Goal: Information Seeking & Learning: Learn about a topic

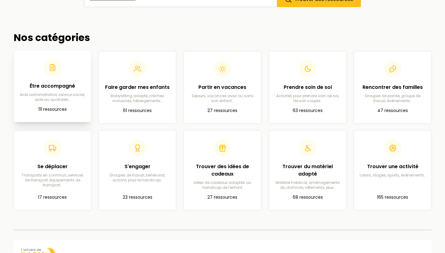
scroll to position [123, 0]
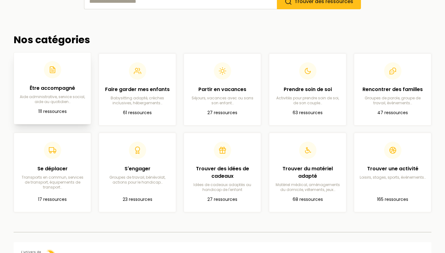
click at [34, 119] on article "Être accompagné Aide administrative, service social, aide au quotidien… 111 res…" at bounding box center [52, 88] width 67 height 62
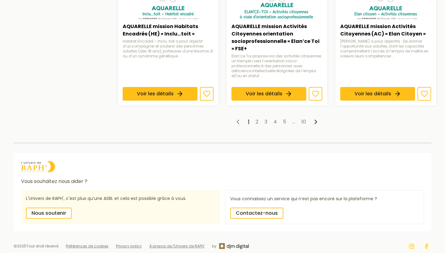
scroll to position [544, 0]
click at [314, 119] on icon at bounding box center [315, 122] width 7 height 7
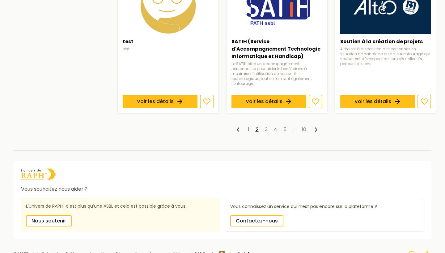
scroll to position [526, 0]
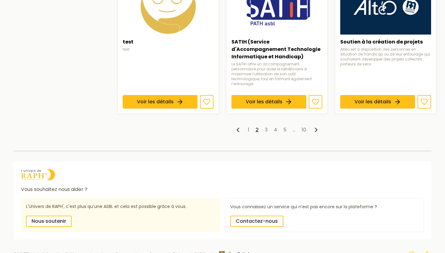
click at [316, 128] on polyline at bounding box center [316, 130] width 2 height 4
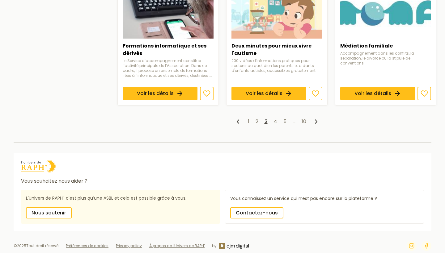
scroll to position [517, 0]
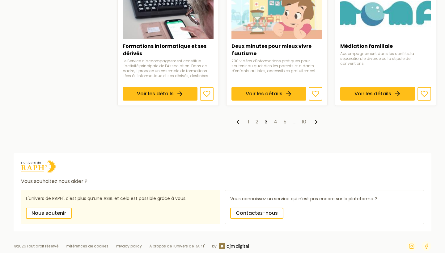
click at [315, 118] on icon at bounding box center [315, 121] width 7 height 7
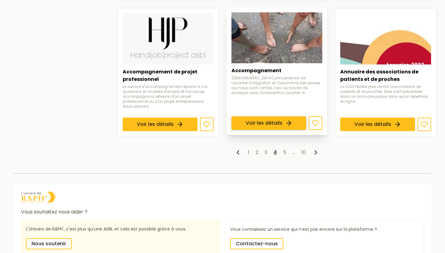
scroll to position [497, 0]
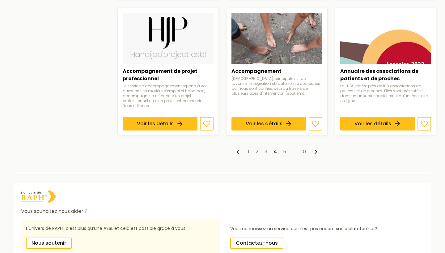
click at [316, 148] on icon at bounding box center [315, 151] width 7 height 7
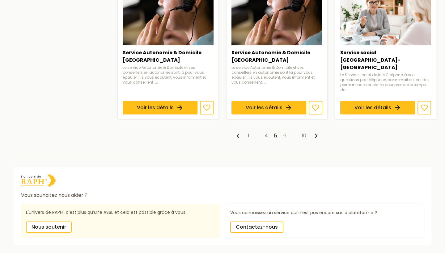
scroll to position [512, 0]
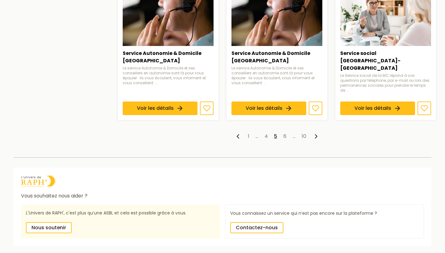
click at [317, 133] on icon at bounding box center [315, 136] width 7 height 7
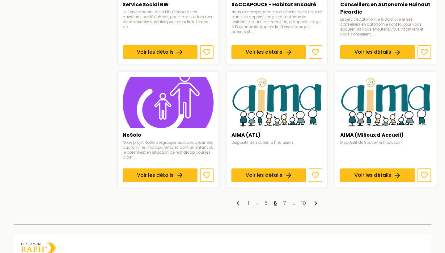
scroll to position [436, 0]
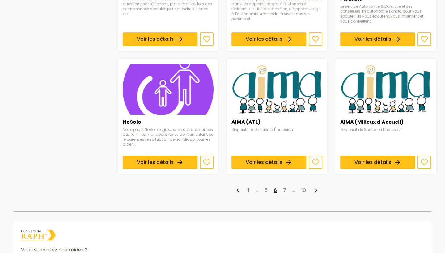
click at [315, 187] on icon at bounding box center [315, 190] width 7 height 7
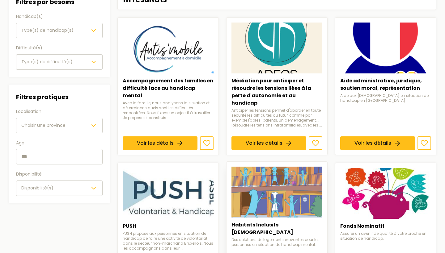
scroll to position [84, 0]
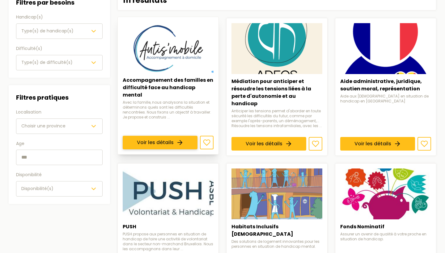
click at [174, 136] on link "Voir les détails" at bounding box center [160, 143] width 75 height 14
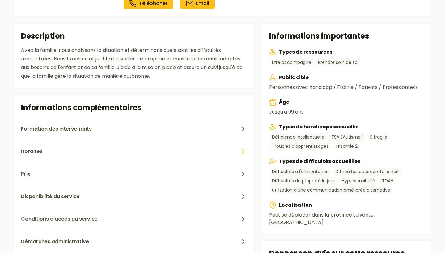
scroll to position [131, 0]
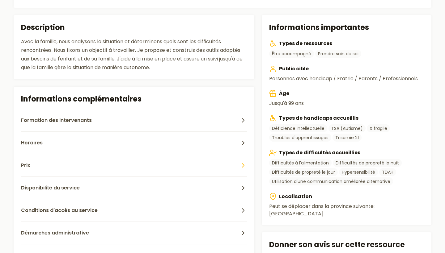
click at [242, 166] on icon "button" at bounding box center [242, 165] width 7 height 7
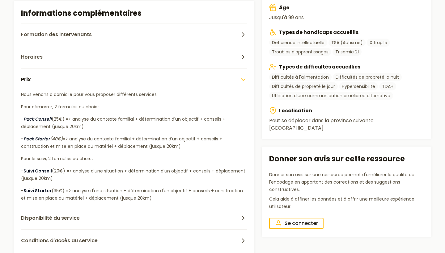
scroll to position [218, 0]
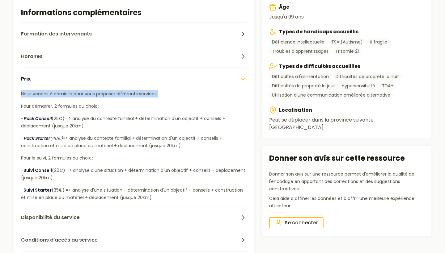
drag, startPoint x: 21, startPoint y: 93, endPoint x: 116, endPoint y: 99, distance: 94.7
click at [116, 99] on div "Nous venons à domicile pour vous proposer différents services Pour démarrer, 2 …" at bounding box center [134, 145] width 226 height 111
copy div "Nous venons à domicile pour vous proposer différents services"
drag, startPoint x: 74, startPoint y: 118, endPoint x: 87, endPoint y: 128, distance: 15.9
click at [87, 128] on p "- Pack Conseil (25€) => analyse du contexte familial + détermination d'un objec…" at bounding box center [134, 122] width 226 height 15
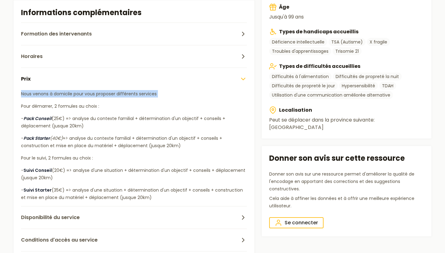
copy p "analyse du contexte familial + détermination d'un objectif + conseils + déplace…"
drag, startPoint x: 73, startPoint y: 137, endPoint x: 184, endPoint y: 144, distance: 111.1
click at [184, 144] on p "- Pack Starter (40€) => analyse du contexte familial + détermination d'un objec…" at bounding box center [134, 142] width 226 height 15
copy p "analyse du contexte familial + détermination d'un objectif + conseils + constru…"
